Goal: Find specific page/section: Find specific page/section

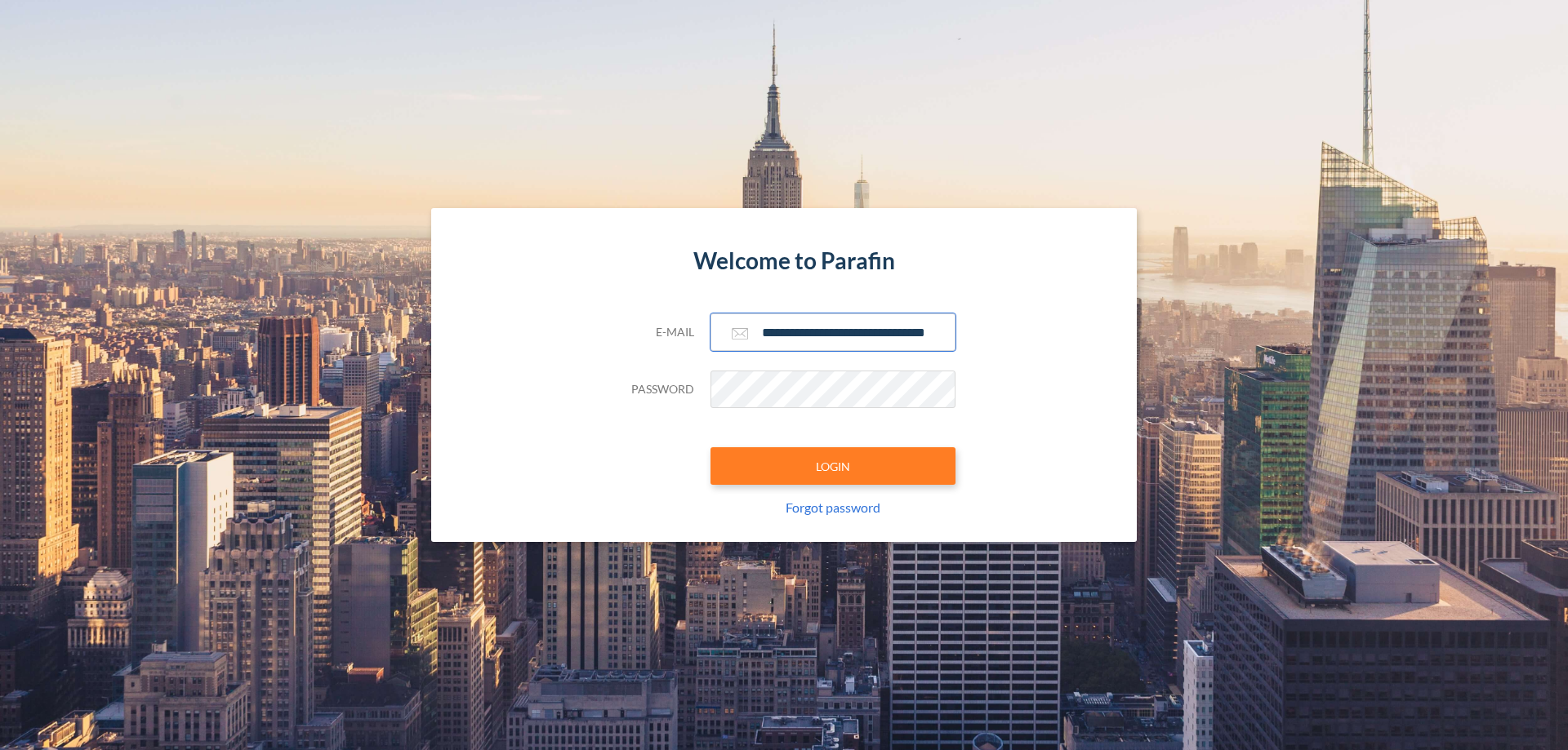
type input "**********"
click at [834, 466] on button "LOGIN" at bounding box center [833, 466] width 245 height 37
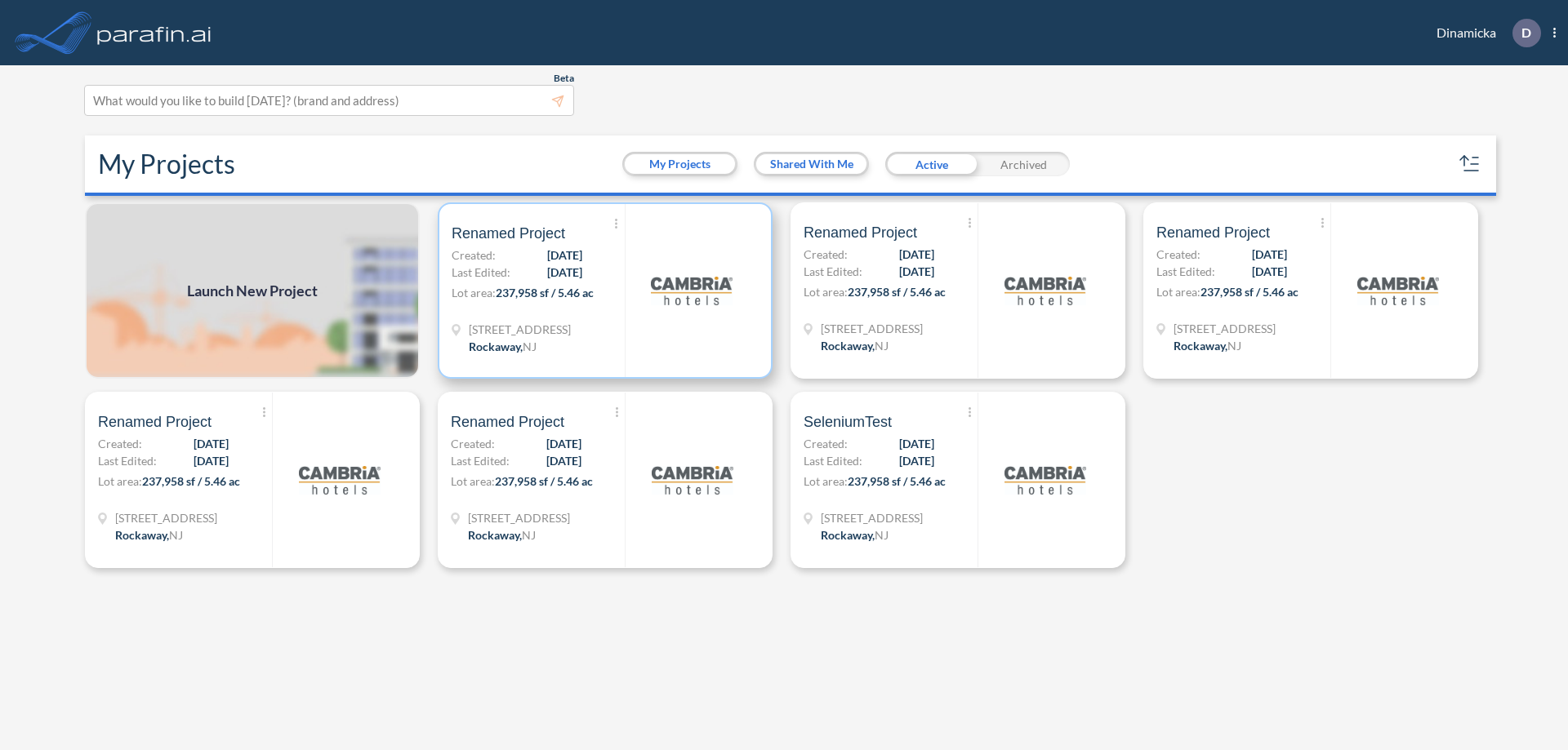
scroll to position [4, 0]
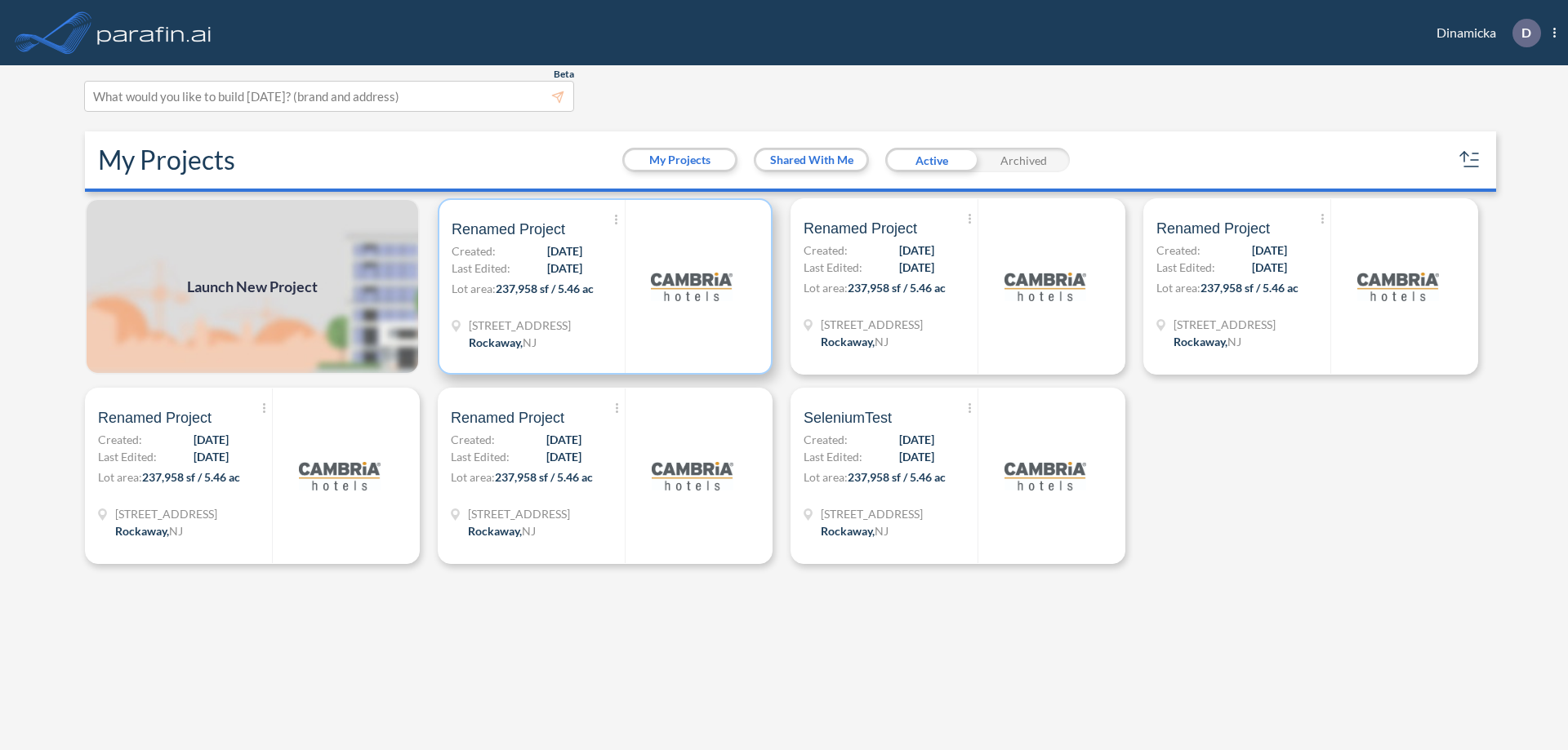
click at [605, 287] on p "Lot area: 237,958 sf / 5.46 ac" at bounding box center [539, 292] width 173 height 24
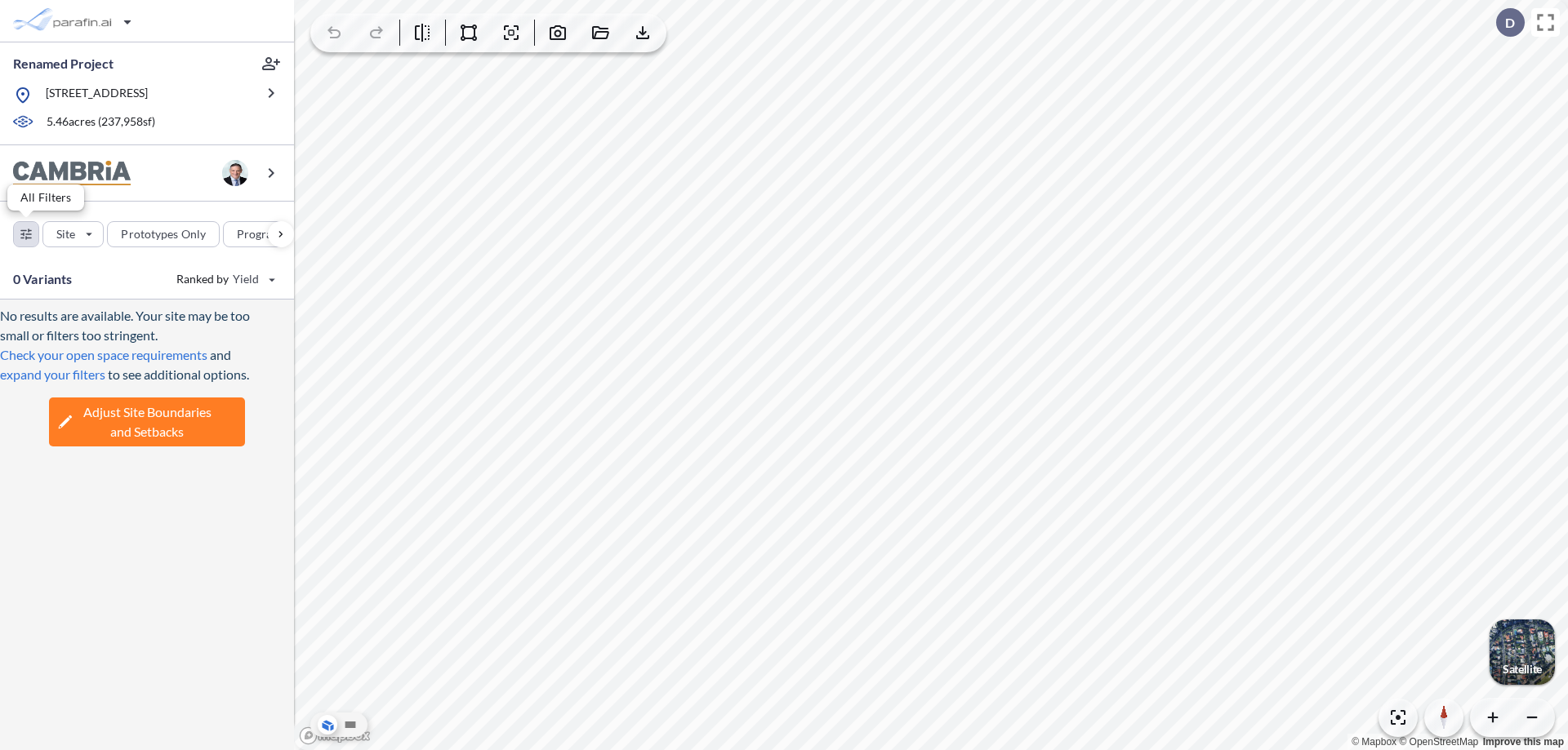
click at [27, 233] on div "button" at bounding box center [27, 234] width 25 height 25
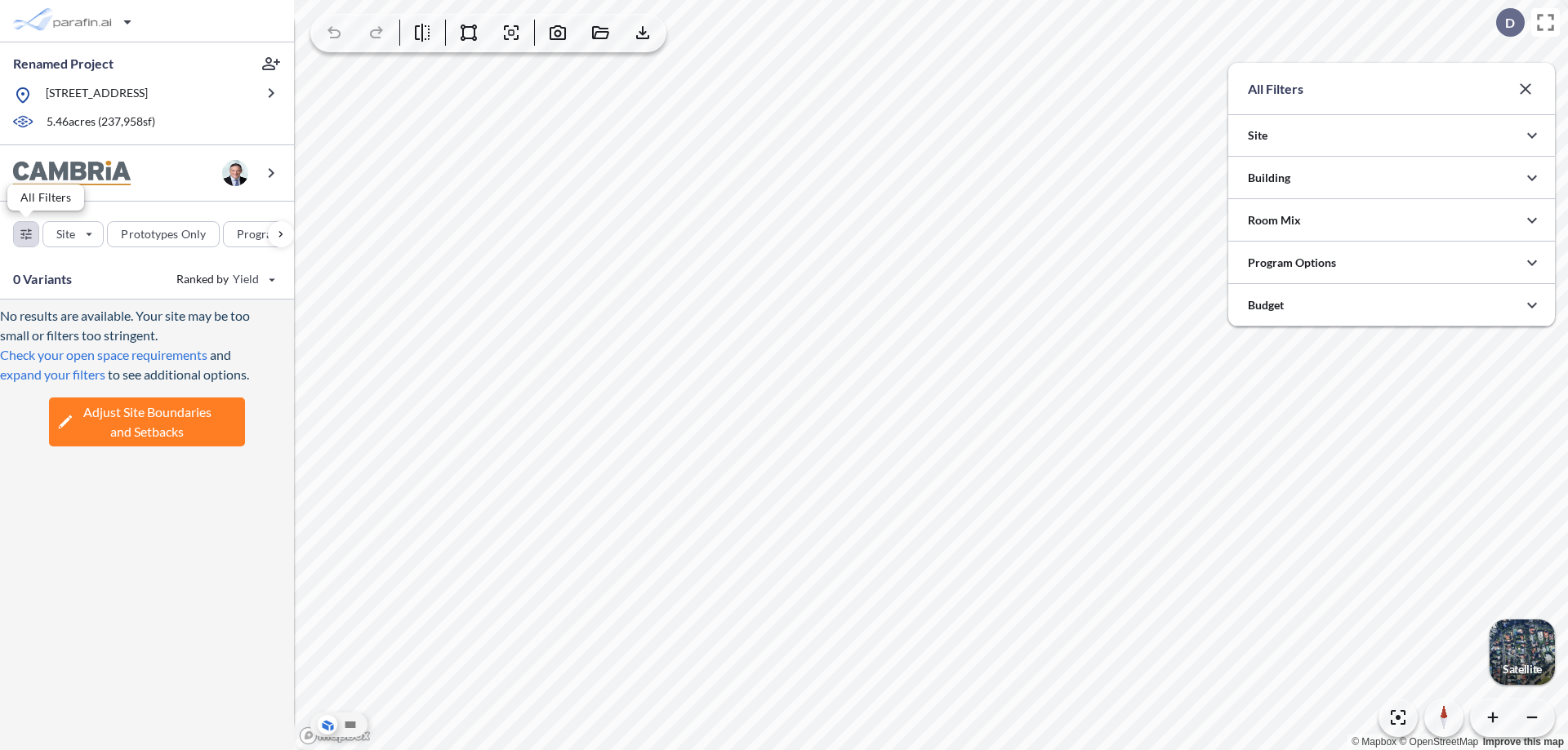
scroll to position [816467, 816548]
click at [1533, 178] on icon "button" at bounding box center [1533, 178] width 19 height 19
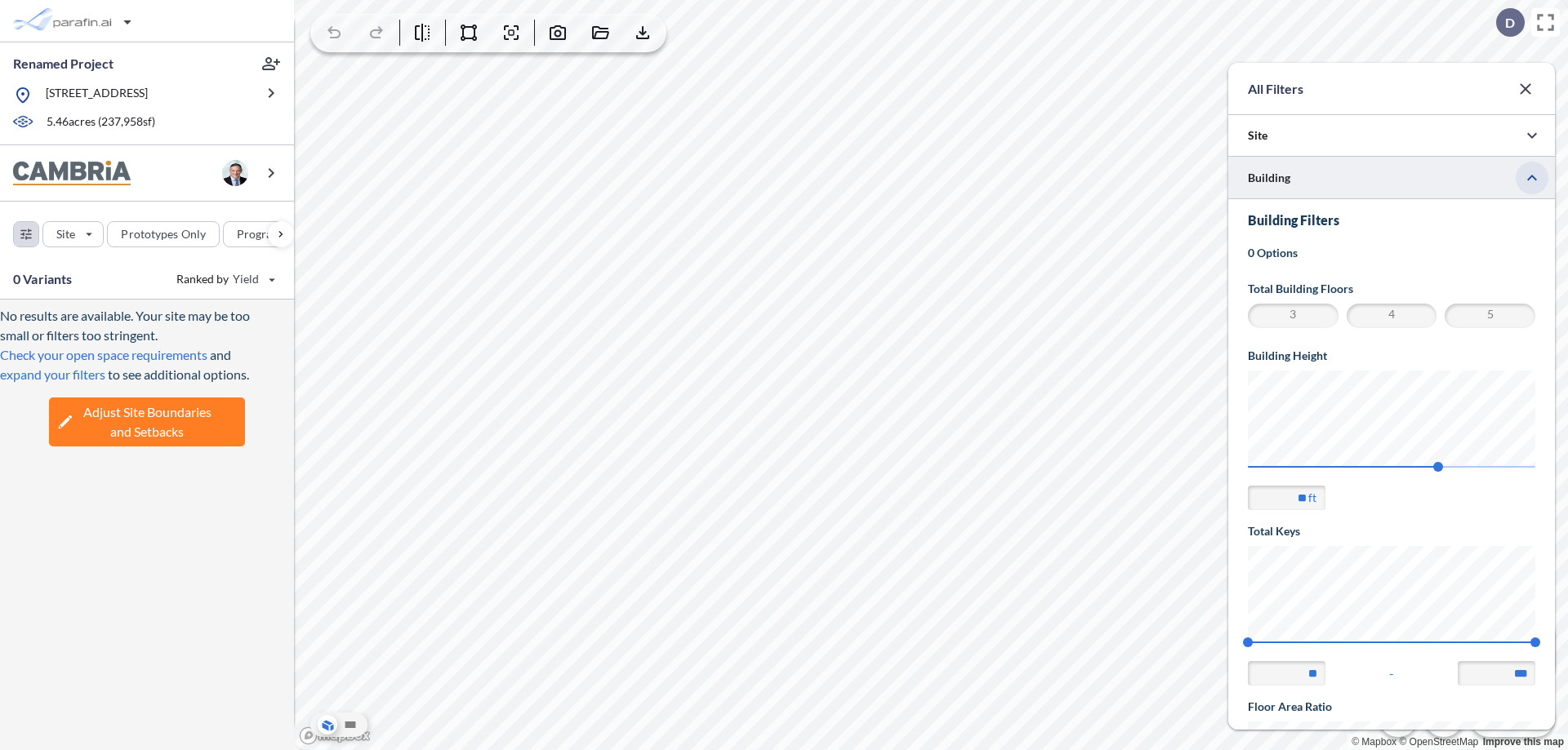
scroll to position [284, 0]
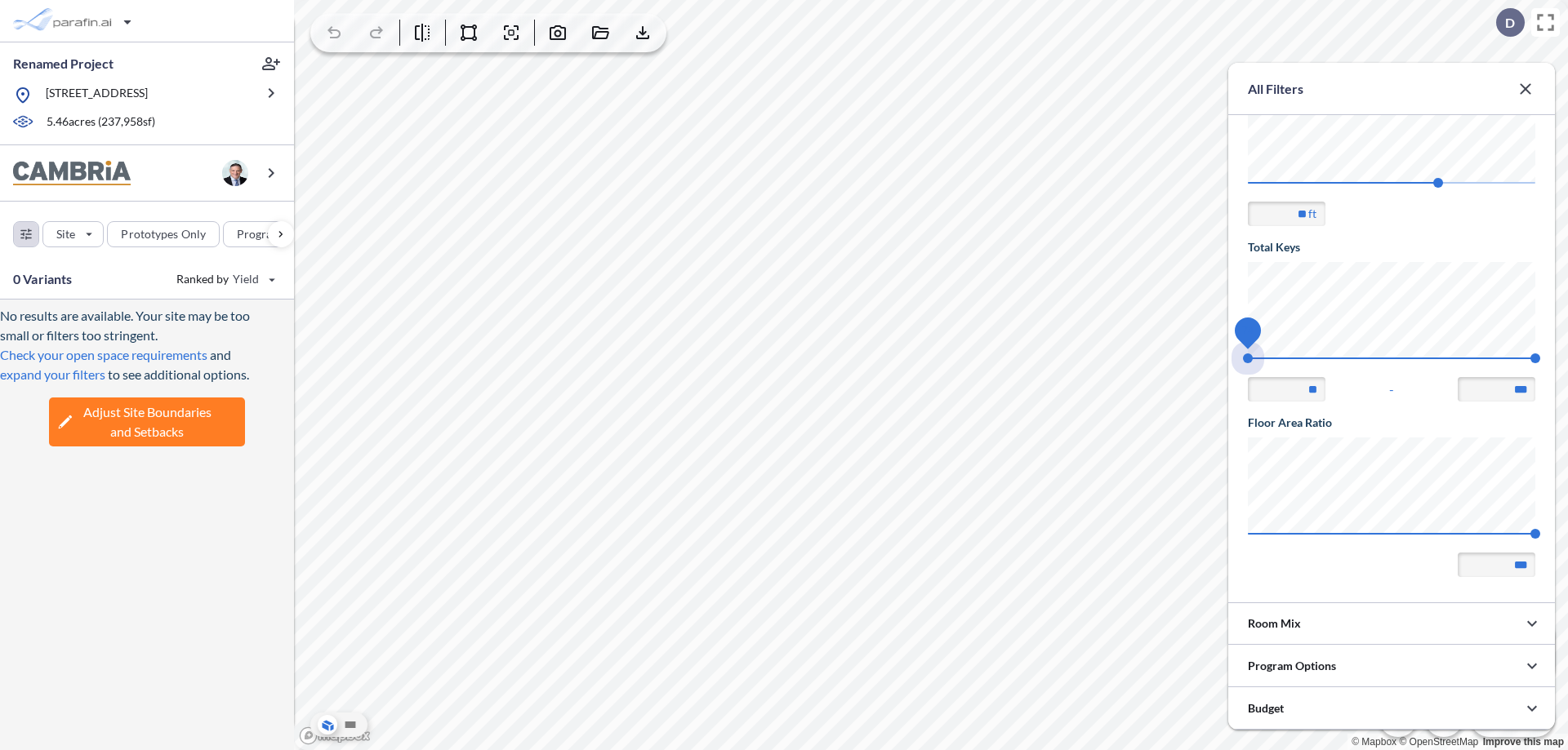
drag, startPoint x: 1249, startPoint y: 358, endPoint x: 1536, endPoint y: 358, distance: 287.0
click at [1536, 358] on span "74 140" at bounding box center [1392, 364] width 288 height 12
type input "***"
